Goal: Task Accomplishment & Management: Manage account settings

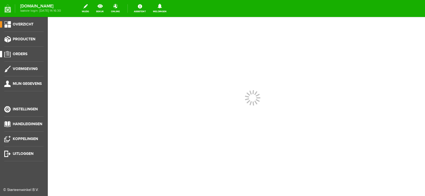
click at [20, 53] on span "Orders" at bounding box center [20, 54] width 15 height 5
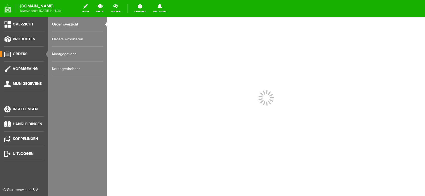
click at [22, 53] on span "Orders" at bounding box center [20, 54] width 15 height 5
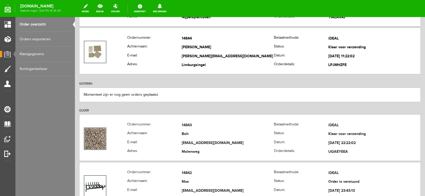
scroll to position [106, 0]
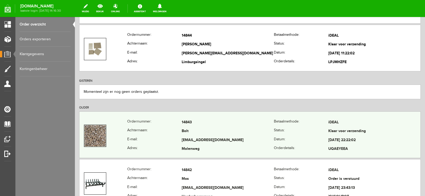
click at [266, 137] on td "[EMAIL_ADDRESS][DOMAIN_NAME]" at bounding box center [228, 140] width 92 height 9
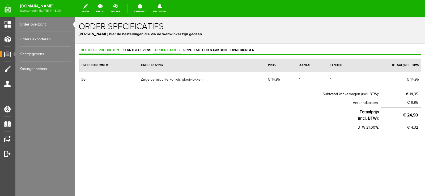
click at [168, 51] on span "Order status" at bounding box center [167, 50] width 28 height 4
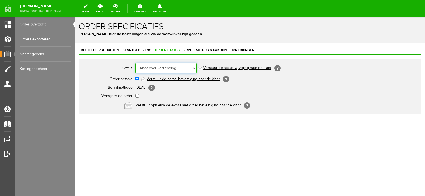
click at [195, 69] on select "Order niet afgerond Nieuw Order in behandeling Wacht op leverancier Wacht op be…" at bounding box center [166, 68] width 61 height 11
click at [136, 63] on select "Order niet afgerond Nieuw Order in behandeling Wacht op leverancier Wacht op be…" at bounding box center [166, 68] width 61 height 11
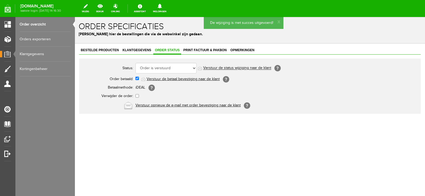
click at [237, 67] on link "Verstuur de status wijziging naar de klant" at bounding box center [237, 68] width 68 height 4
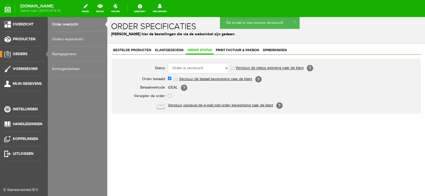
click at [19, 53] on span "Orders" at bounding box center [20, 54] width 15 height 5
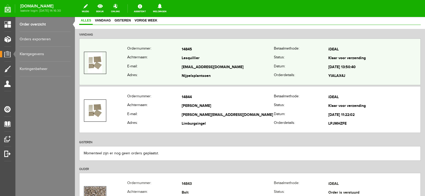
scroll to position [53, 0]
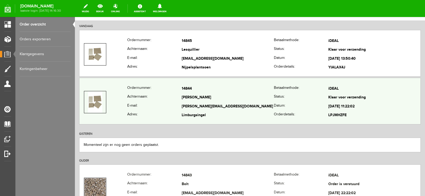
click at [245, 99] on td "[PERSON_NAME]" at bounding box center [228, 98] width 92 height 9
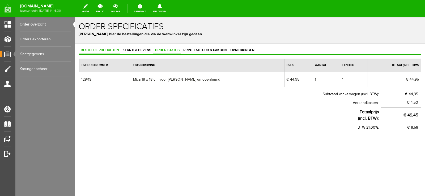
click at [166, 49] on span "Order status" at bounding box center [167, 50] width 28 height 4
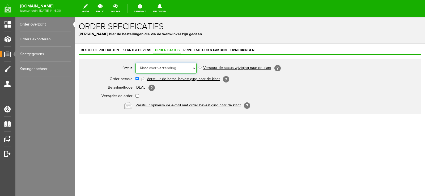
click at [194, 67] on select "Order niet afgerond Nieuw Order in behandeling Wacht op leverancier Wacht op be…" at bounding box center [166, 68] width 61 height 11
click at [136, 63] on select "Order niet afgerond Nieuw Order in behandeling Wacht op leverancier Wacht op be…" at bounding box center [166, 68] width 61 height 11
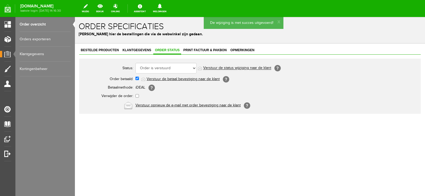
click at [240, 68] on link "Verstuur de status wijziging naar de klant" at bounding box center [237, 68] width 68 height 4
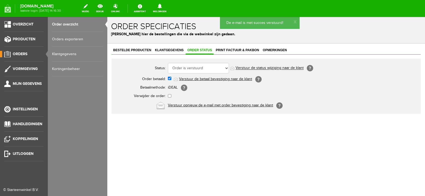
click at [20, 52] on span "Orders" at bounding box center [20, 54] width 15 height 5
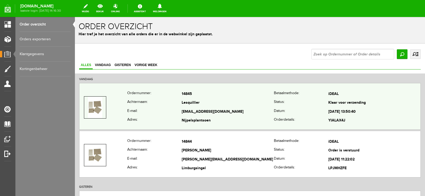
click at [236, 105] on td "Lesquillier" at bounding box center [228, 103] width 92 height 9
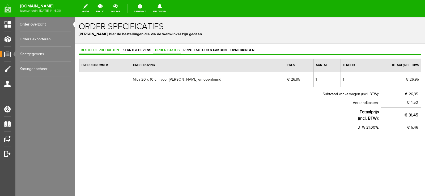
click at [170, 50] on span "Order status" at bounding box center [167, 50] width 28 height 4
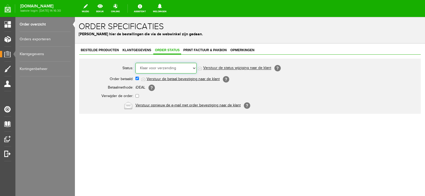
click at [194, 67] on select "Order niet afgerond Nieuw Order in behandeling Wacht op leverancier Wacht op be…" at bounding box center [166, 68] width 61 height 11
select select "5"
click at [136, 63] on select "Order niet afgerond Nieuw Order in behandeling Wacht op leverancier Wacht op be…" at bounding box center [166, 68] width 61 height 11
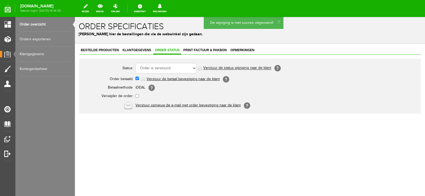
click at [250, 68] on link "Verstuur de status wijziging naar de klant" at bounding box center [237, 68] width 68 height 4
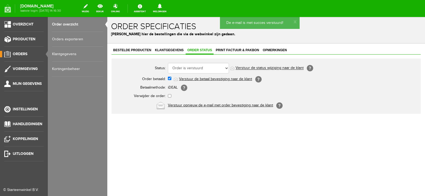
click at [20, 52] on span "Orders" at bounding box center [20, 54] width 15 height 5
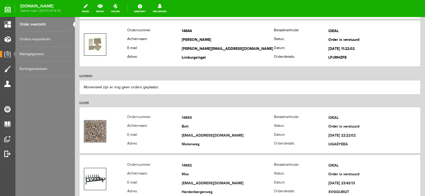
scroll to position [80, 0]
